Goal: Check status: Check status

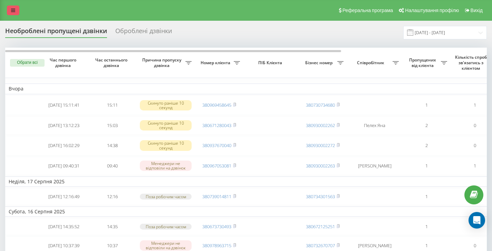
click at [15, 7] on link at bounding box center [13, 11] width 12 height 10
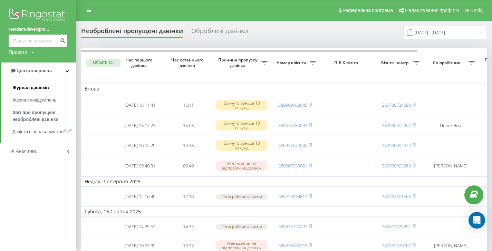
click at [50, 87] on link "Журнал дзвінків" at bounding box center [44, 88] width 64 height 12
click at [43, 88] on span "Журнал дзвінків" at bounding box center [30, 87] width 37 height 7
click at [18, 91] on span "Журнал дзвінків" at bounding box center [30, 87] width 37 height 7
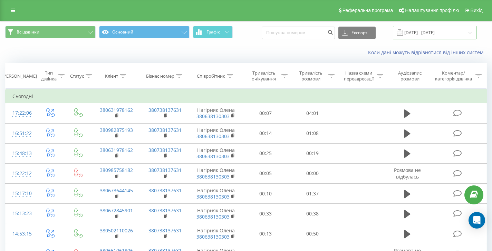
click at [443, 38] on input "[DATE] - [DATE]" at bounding box center [435, 32] width 84 height 13
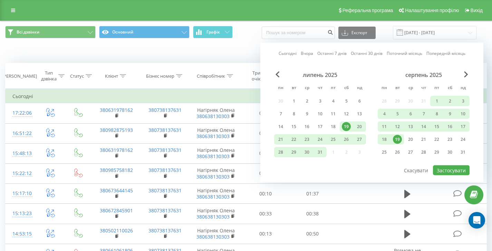
click at [398, 141] on div "19" at bounding box center [397, 139] width 9 height 9
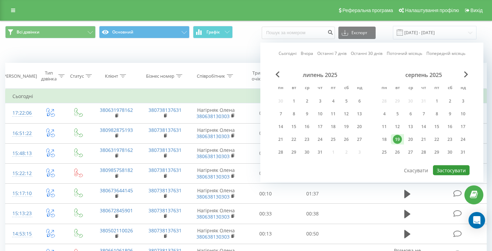
click at [455, 173] on button "Застосувати" at bounding box center [451, 171] width 37 height 10
type input "19.08.2025 - 19.08.2025"
